Goal: Task Accomplishment & Management: Use online tool/utility

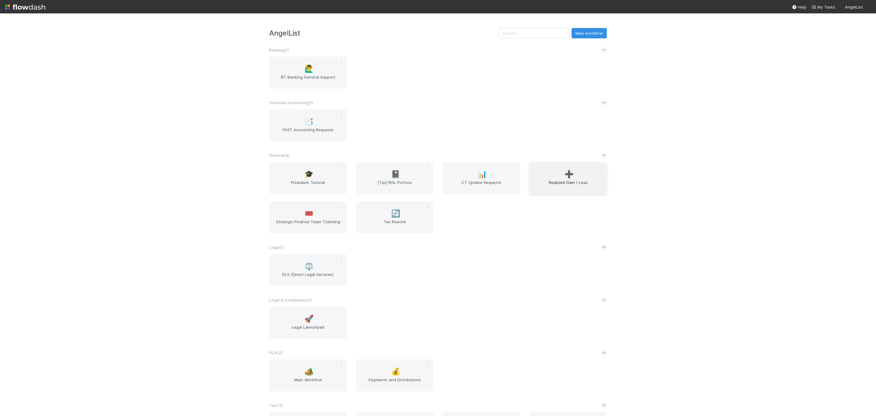
click at [590, 180] on span "Realized Gain / Loss" at bounding box center [568, 185] width 73 height 12
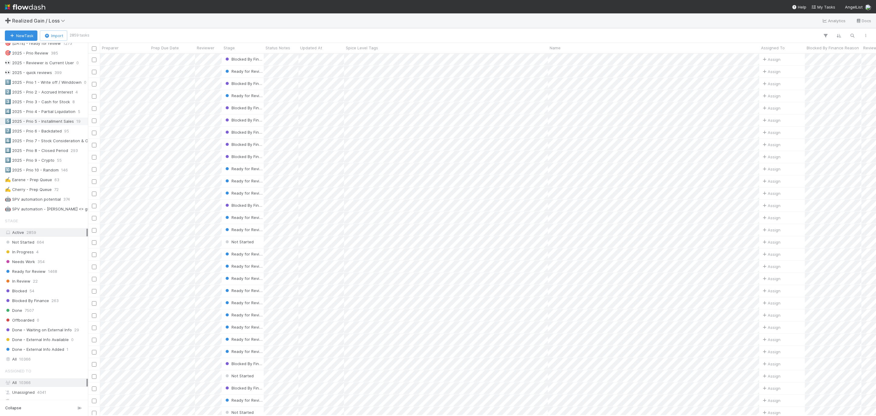
scroll to position [274, 0]
click at [37, 182] on div "✍️ Earene - Prep Queue" at bounding box center [28, 178] width 47 height 8
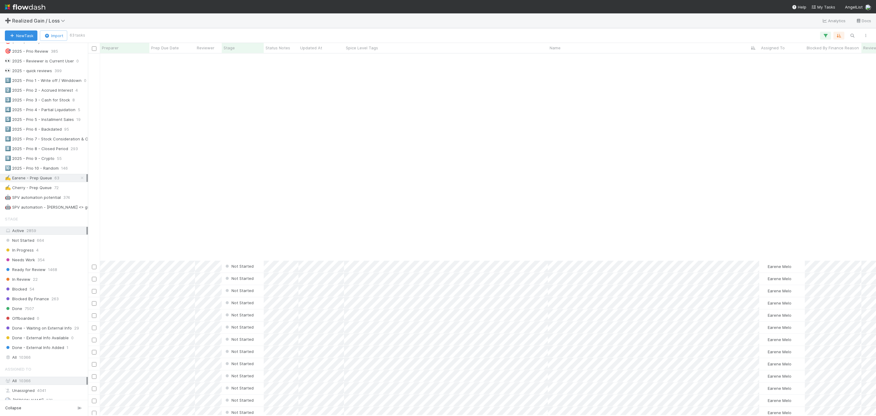
scroll to position [413, 0]
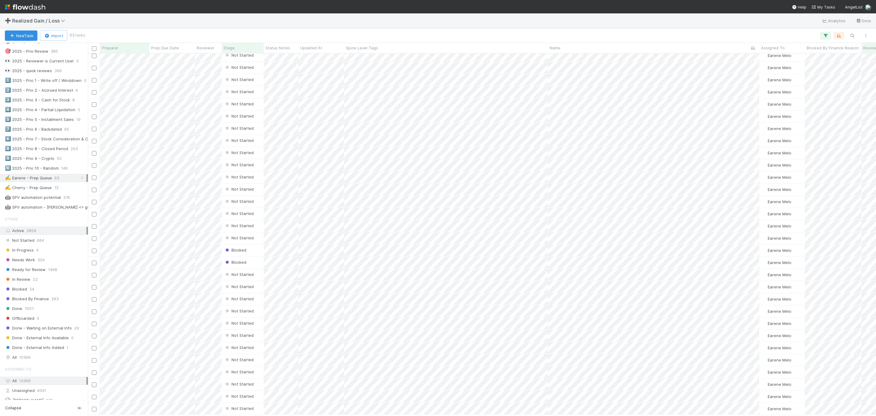
click at [503, 23] on div "➕ Realized Gain / Loss Analytics Docs" at bounding box center [438, 20] width 876 height 15
click at [326, 224] on div "Blocked Earene Melo 0 1 0 1 2 0 Not Started Earene Melo 0 0 0 0 0 0 Not Started…" at bounding box center [482, 234] width 788 height 361
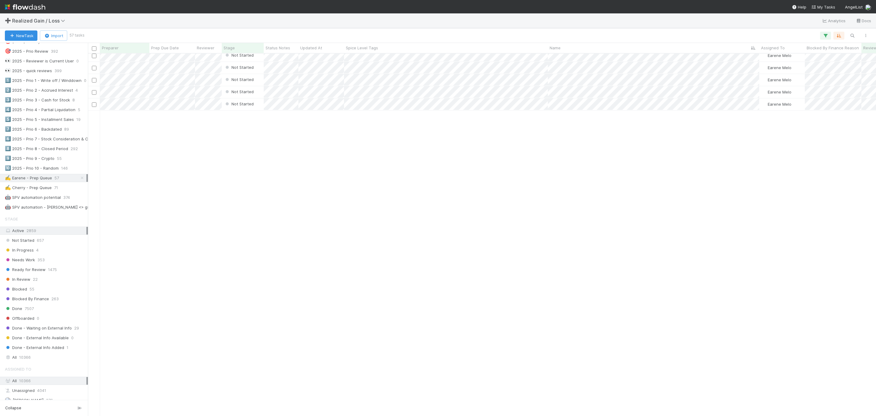
scroll to position [0, 0]
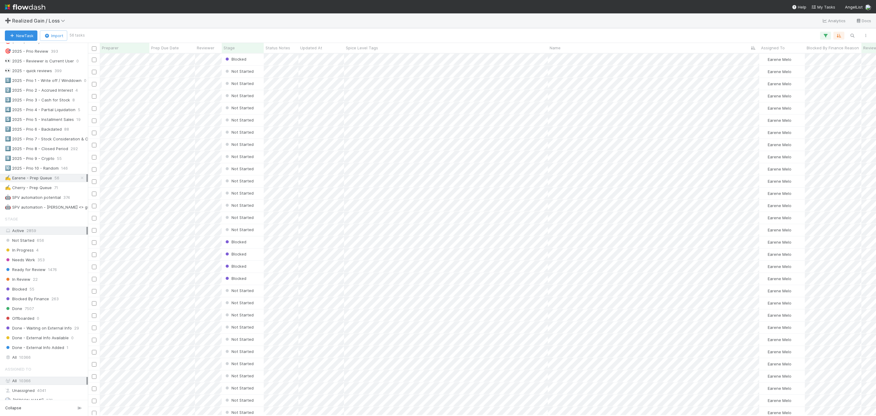
click at [414, 29] on div "New Task Import 56 tasks" at bounding box center [438, 35] width 876 height 15
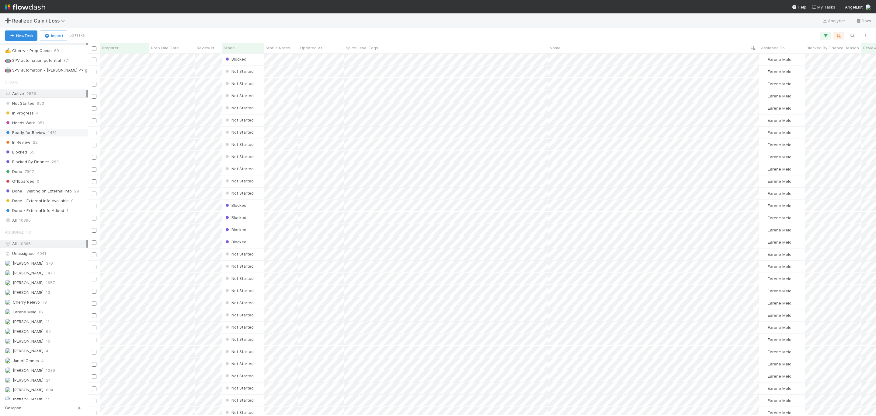
click at [27, 136] on span "Ready for Review" at bounding box center [25, 133] width 41 height 8
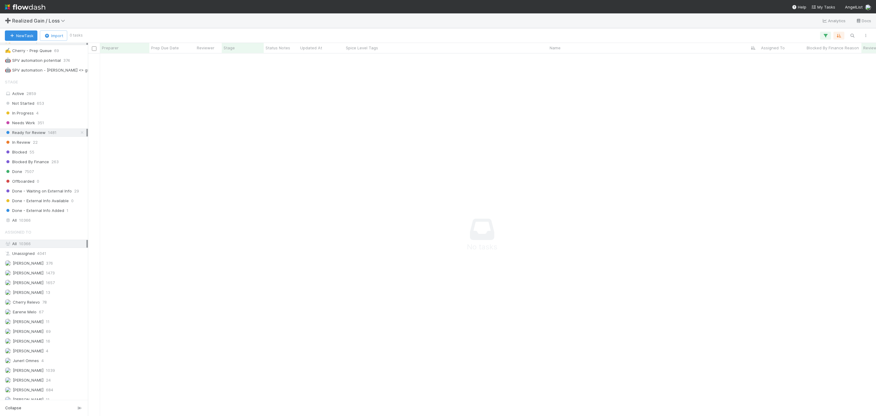
scroll to position [348, 775]
click at [79, 43] on icon at bounding box center [82, 41] width 6 height 4
click at [852, 35] on icon "button" at bounding box center [853, 35] width 6 height 5
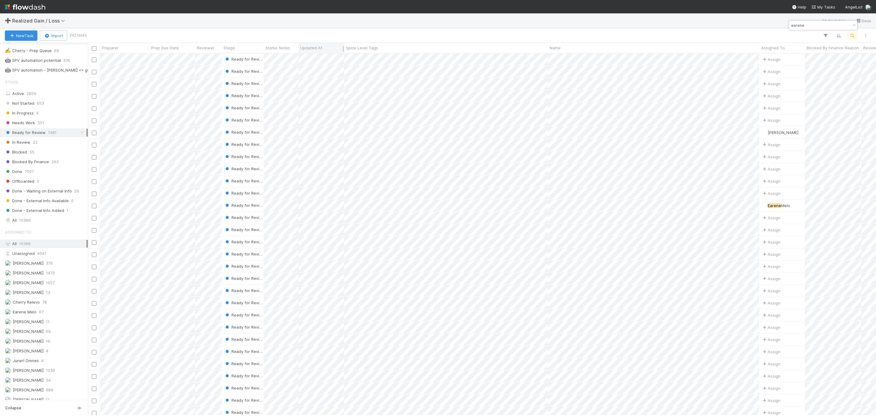
type input "earene"
click at [322, 48] on span "Updated At" at bounding box center [311, 48] width 22 height 6
click at [343, 67] on div "Sort Newest → Oldest" at bounding box center [335, 68] width 69 height 9
click at [79, 134] on icon at bounding box center [82, 133] width 6 height 4
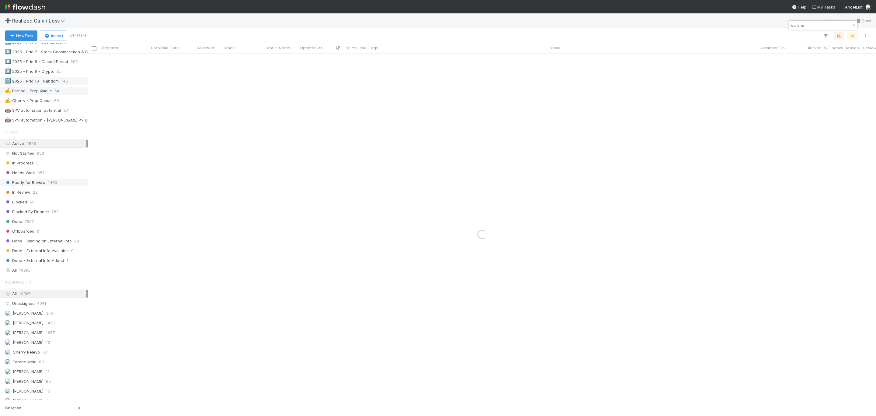
scroll to position [319, 0]
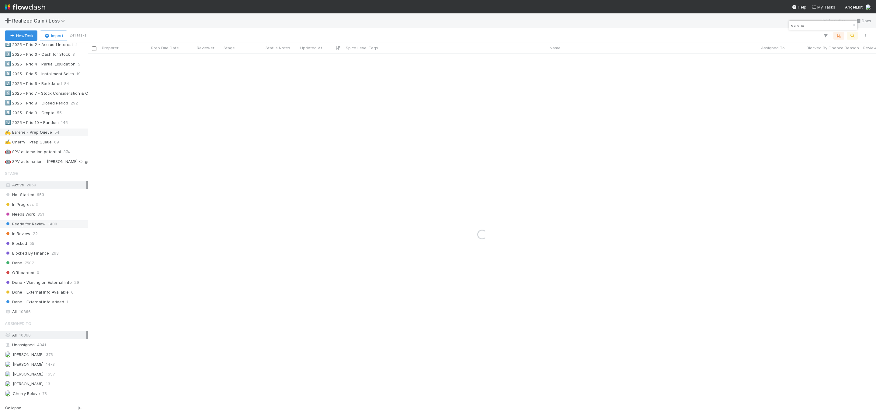
click at [44, 136] on div "✍️ Earene - Prep Queue" at bounding box center [28, 132] width 47 height 8
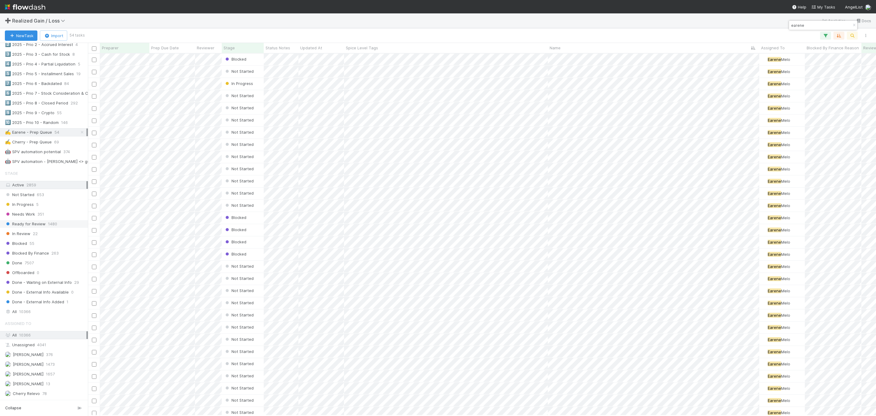
scroll to position [354, 782]
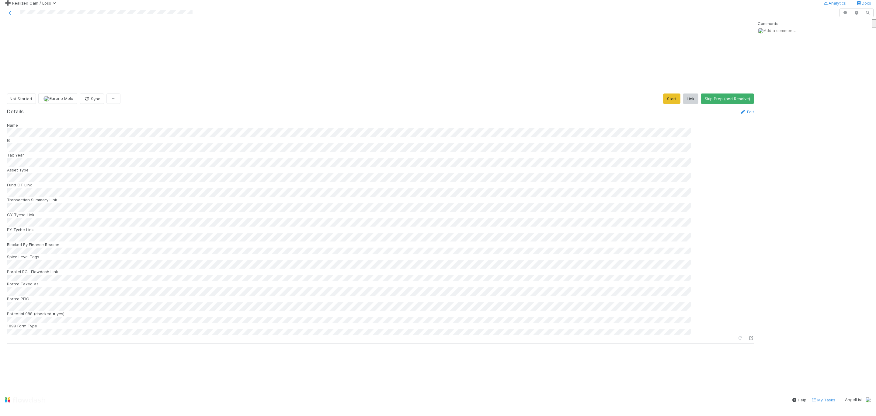
click at [670, 93] on button "Start" at bounding box center [671, 98] width 17 height 10
click at [471, 208] on div "Name Id Tax Year Asset Type Fund CT Link Transaction Summary Link CY Tyche Link…" at bounding box center [380, 229] width 747 height 213
click at [268, 243] on div "Blocked By Finance Reason" at bounding box center [380, 249] width 747 height 12
click at [469, 133] on div "Name Id Tax Year Asset Type Fund CT Link Transaction Summary Link CY Tyche Link…" at bounding box center [380, 229] width 747 height 213
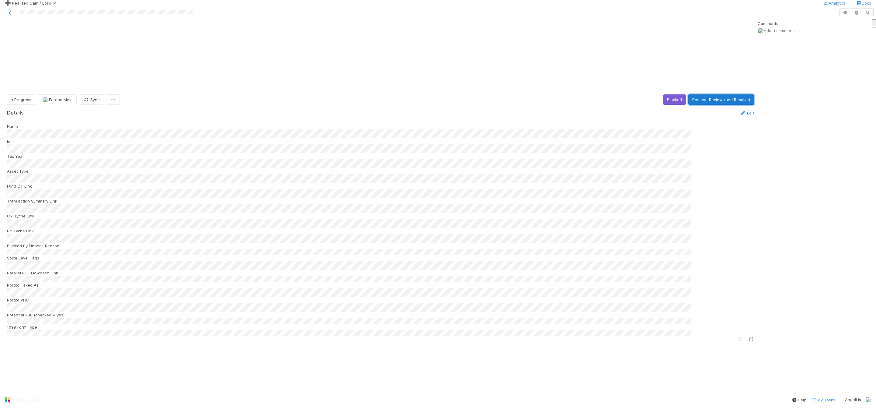
click at [699, 94] on button "Request Review (and Resolve)" at bounding box center [722, 99] width 66 height 10
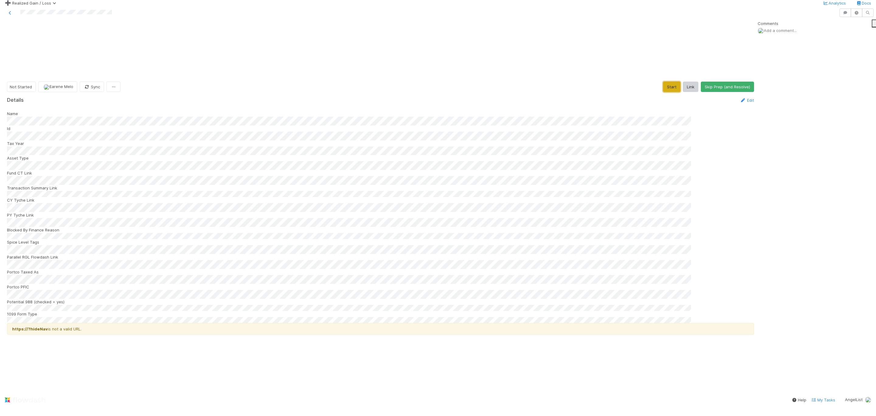
click at [584, 82] on button "Start" at bounding box center [671, 87] width 17 height 10
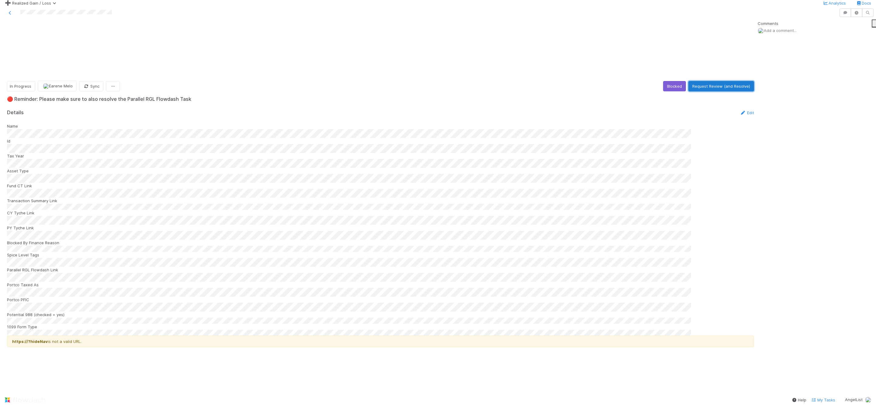
click at [584, 81] on button "Request Review (and Resolve)" at bounding box center [722, 86] width 66 height 10
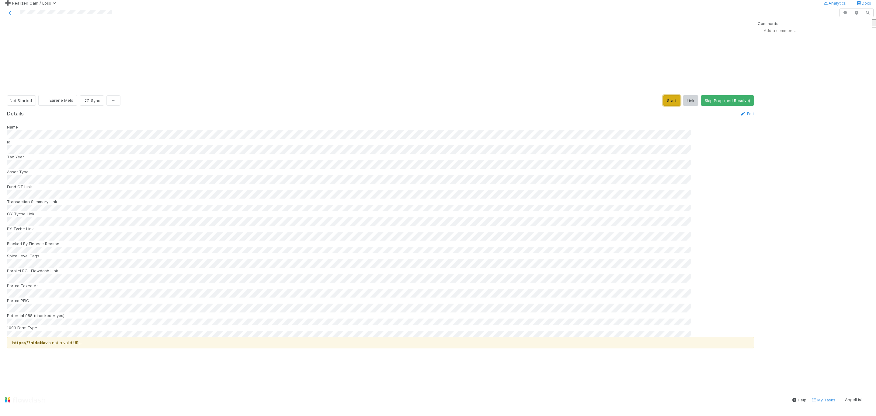
click at [669, 95] on button "Start" at bounding box center [671, 100] width 17 height 10
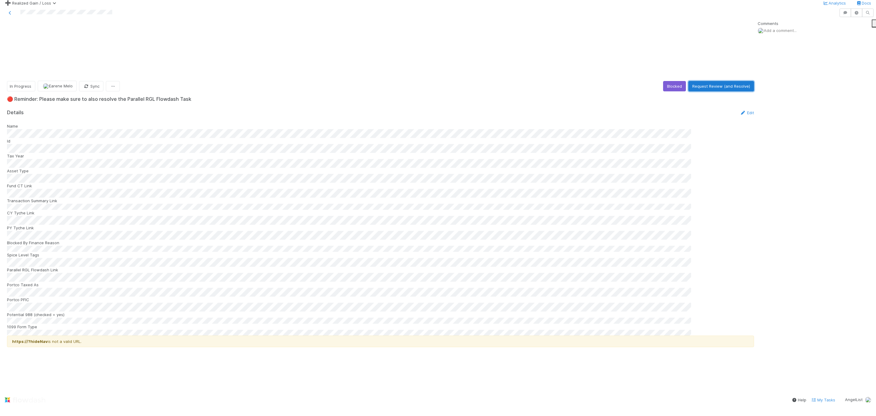
click at [721, 81] on button "Request Review (and Resolve)" at bounding box center [722, 86] width 66 height 10
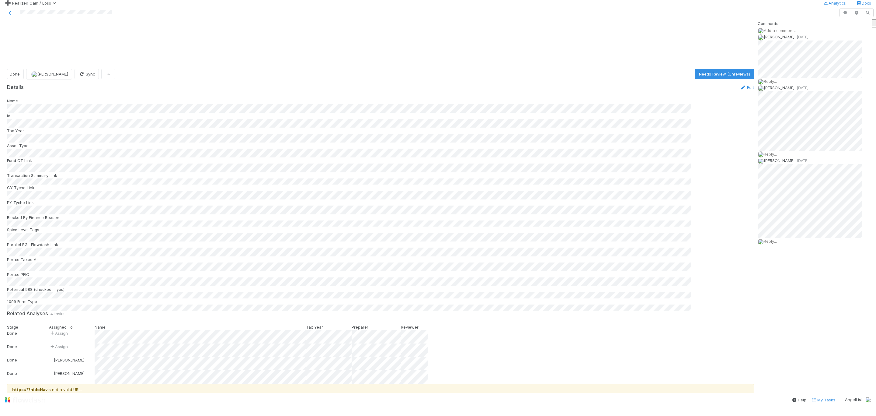
scroll to position [548, 0]
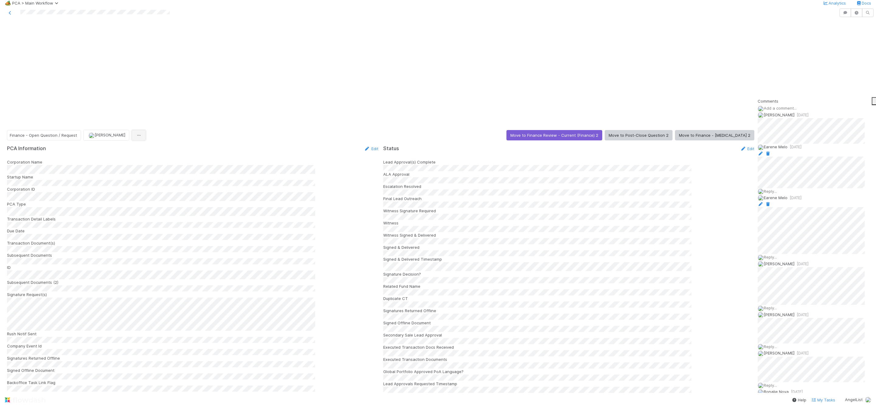
click at [136, 133] on icon "button" at bounding box center [139, 135] width 6 height 4
click at [826, 158] on div "Duplicate Delete" at bounding box center [438, 208] width 876 height 416
click at [770, 189] on span "Reply..." at bounding box center [770, 191] width 13 height 5
click at [832, 236] on div "Attach files: Choose or drag and drop file(s) Add Reply" at bounding box center [820, 237] width 125 height 87
click at [777, 271] on button "Add Reply" at bounding box center [771, 276] width 27 height 10
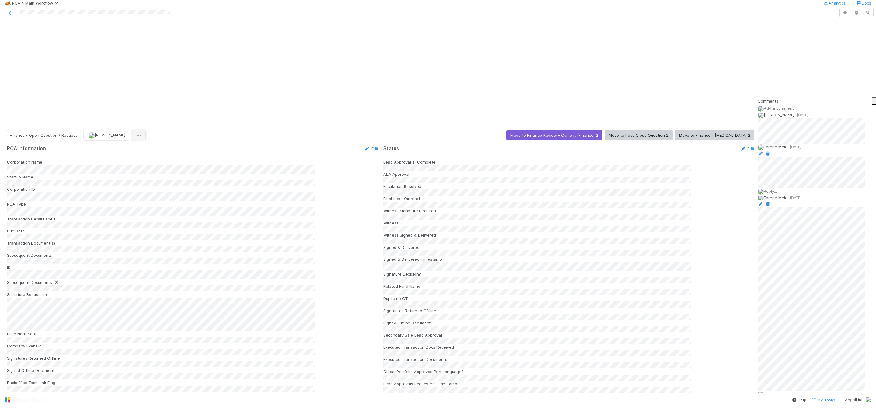
click at [136, 133] on icon "button" at bounding box center [139, 135] width 6 height 4
click at [214, 42] on div "Duplicate Delete" at bounding box center [438, 208] width 876 height 416
click at [650, 130] on button "Move to Post-Close Question 2" at bounding box center [639, 135] width 68 height 10
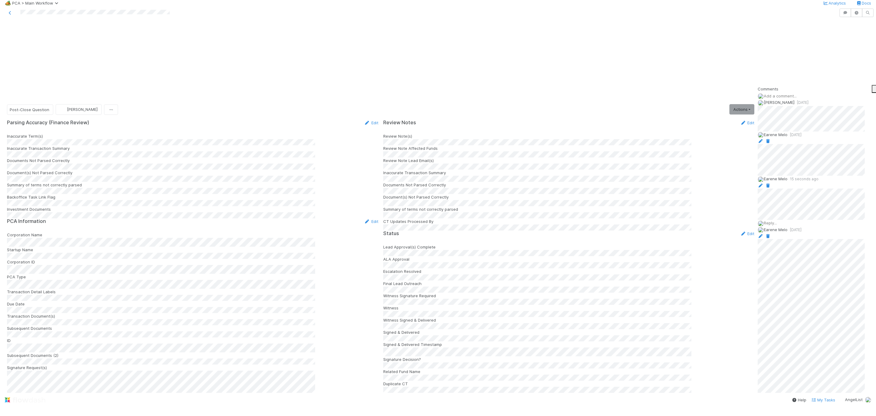
scroll to position [1755, 0]
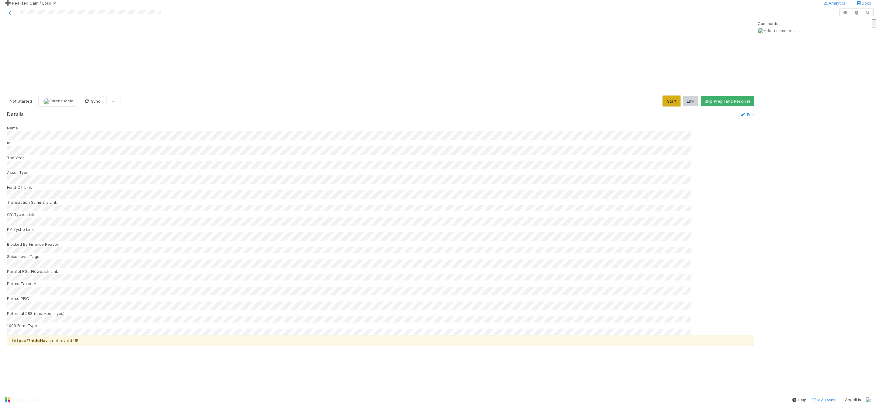
click at [663, 96] on button "Start" at bounding box center [671, 101] width 17 height 10
click at [702, 95] on button "Request Review (and Resolve)" at bounding box center [722, 100] width 66 height 10
click at [584, 95] on button "Start" at bounding box center [671, 100] width 17 height 10
click at [491, 177] on div "Name Id Tax Year Asset Type Fund CT Link Transaction Summary Link CY Tyche Link…" at bounding box center [380, 229] width 747 height 210
click at [584, 95] on button "Request Review (and Resolve)" at bounding box center [722, 100] width 66 height 10
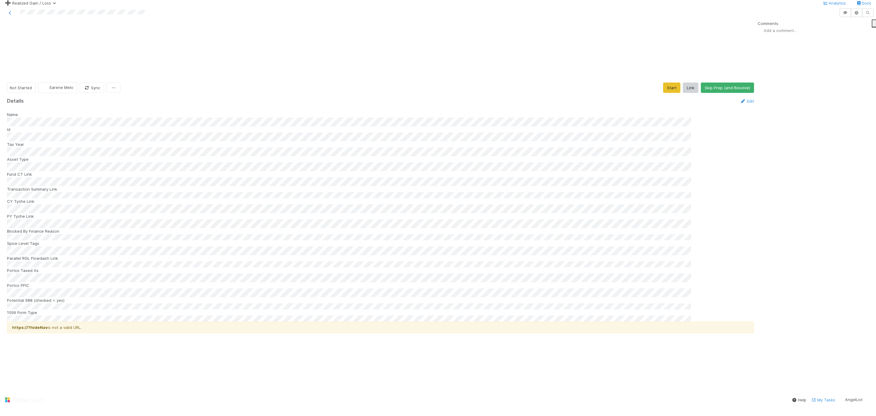
scroll to position [913, 0]
click at [665, 82] on button "Start" at bounding box center [671, 87] width 17 height 10
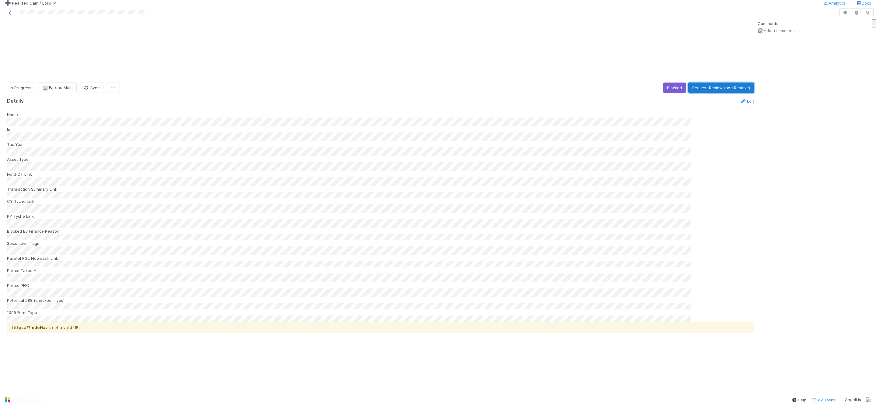
click at [714, 82] on button "Request Review (and Resolve)" at bounding box center [722, 87] width 66 height 10
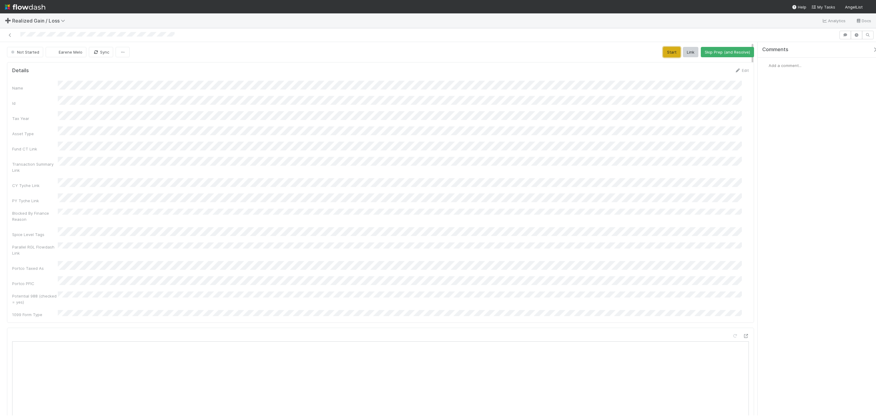
click at [663, 56] on button "Start" at bounding box center [671, 52] width 17 height 10
click at [691, 54] on button "Request Review (and Resolve)" at bounding box center [722, 52] width 66 height 10
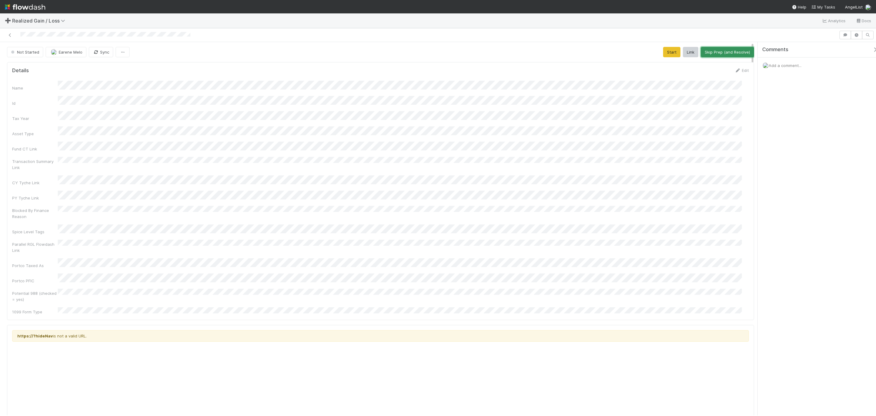
click at [725, 50] on button "Skip Prep (and Resolve)" at bounding box center [727, 52] width 53 height 10
click at [613, 51] on button "Needs Work (Unresolves)" at bounding box center [641, 52] width 56 height 10
click at [76, 50] on button "Assign" at bounding box center [71, 52] width 29 height 10
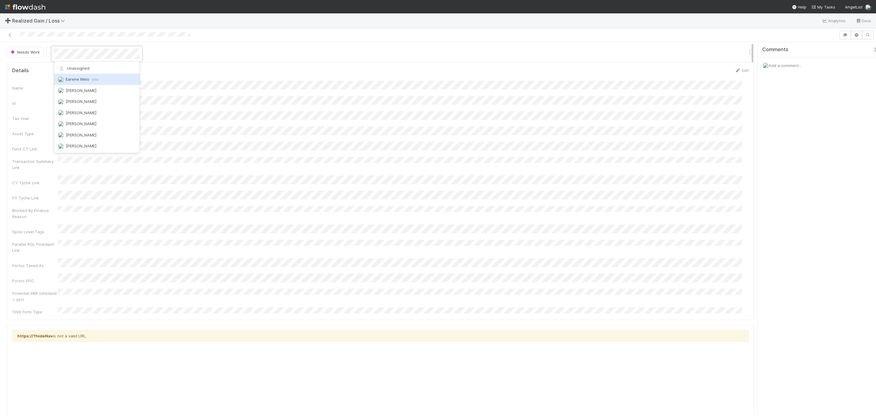
click at [82, 83] on div "Earene Melo you" at bounding box center [97, 79] width 86 height 11
click at [427, 115] on div at bounding box center [438, 208] width 876 height 416
click at [688, 54] on button "Start" at bounding box center [689, 52] width 17 height 10
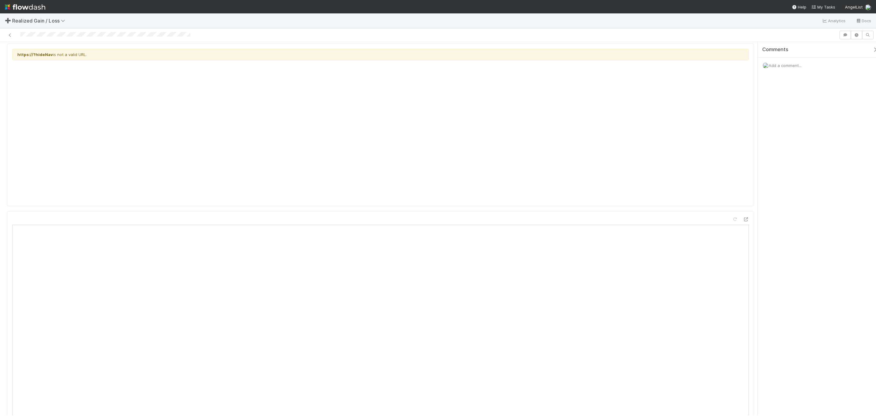
scroll to position [411, 0]
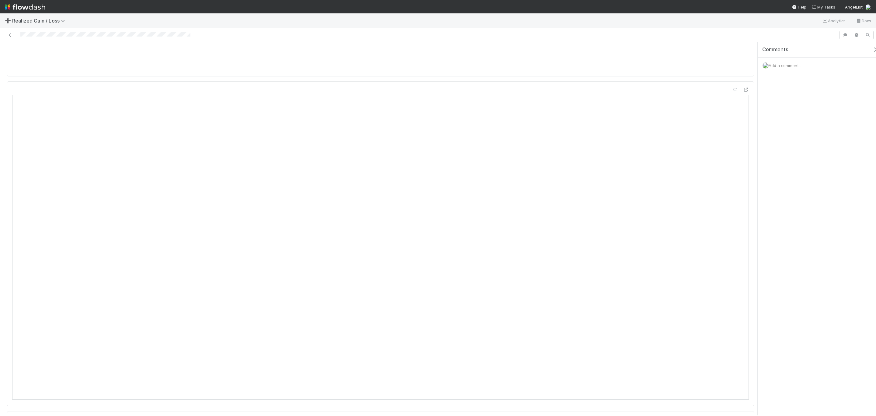
click at [780, 68] on div "Add a comment..." at bounding box center [820, 66] width 125 height 16
click at [782, 61] on div "Add a comment..." at bounding box center [820, 66] width 125 height 16
click at [785, 61] on div "Add a comment..." at bounding box center [820, 66] width 125 height 16
click at [789, 65] on span "Add a comment..." at bounding box center [785, 65] width 33 height 5
click at [788, 163] on button "Add Comment" at bounding box center [785, 159] width 35 height 10
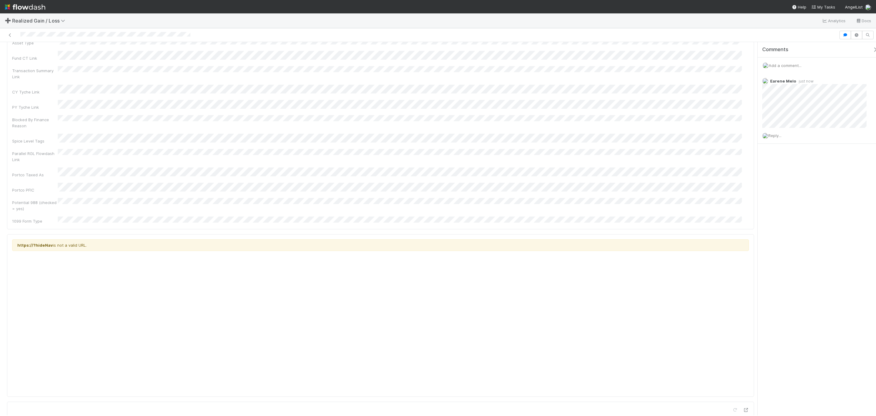
scroll to position [0, 0]
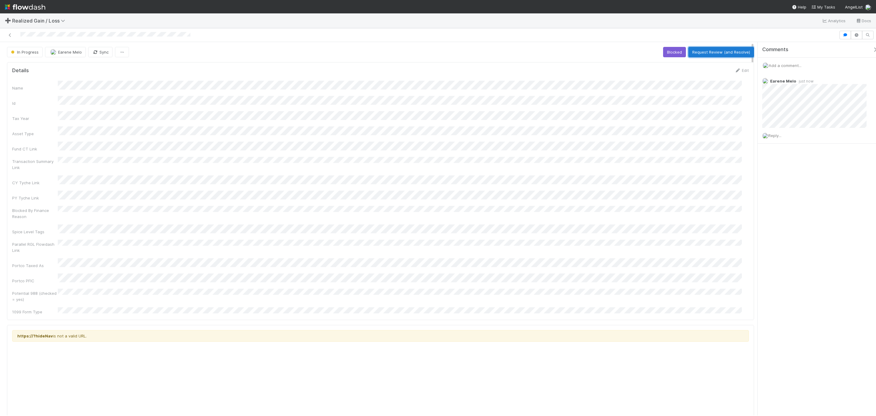
click at [700, 56] on button "Request Review (and Resolve)" at bounding box center [722, 52] width 66 height 10
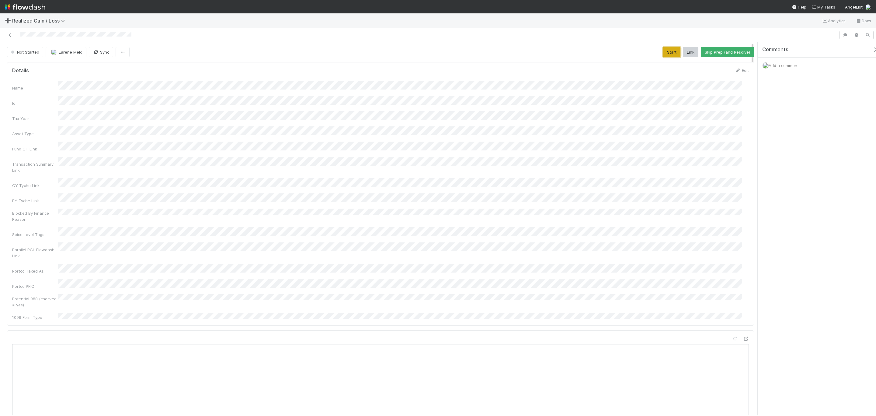
click at [669, 49] on button "Start" at bounding box center [671, 52] width 17 height 10
click at [423, 162] on div "Transaction Summary Link" at bounding box center [380, 165] width 737 height 16
click at [717, 48] on button "Request Review (and Resolve)" at bounding box center [722, 52] width 66 height 10
click at [668, 50] on button "Start" at bounding box center [671, 52] width 17 height 10
click at [702, 51] on button "Request Review (and Resolve)" at bounding box center [722, 52] width 66 height 10
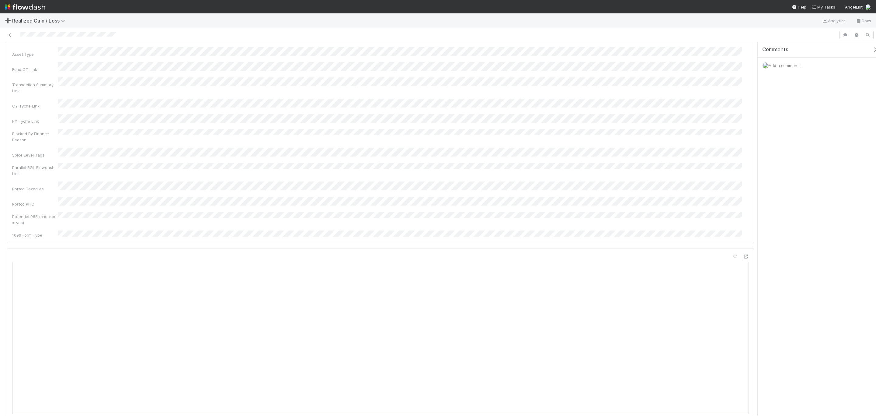
scroll to position [137, 0]
click at [584, 57] on button "Needs Work (Unresolves)" at bounding box center [641, 52] width 56 height 10
click at [501, 178] on div "Name Id Tax Year Asset Type Fund CT Link Transaction Summary Link CY Tyche Link…" at bounding box center [380, 228] width 737 height 239
click at [584, 51] on button "Start" at bounding box center [689, 52] width 17 height 10
click at [584, 47] on button "Request Review (and Resolve)" at bounding box center [722, 52] width 66 height 10
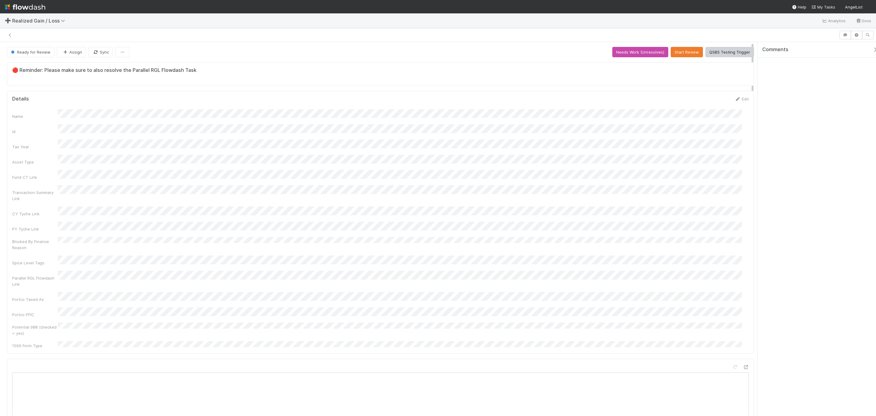
click at [619, 49] on button "Needs Work (Unresolves)" at bounding box center [641, 52] width 56 height 10
click at [681, 51] on button "Start" at bounding box center [689, 52] width 17 height 10
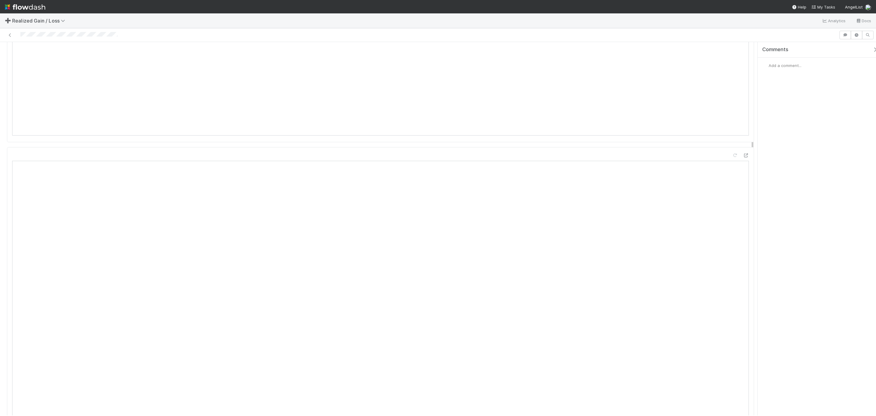
scroll to position [456, 0]
